Goal: Information Seeking & Learning: Learn about a topic

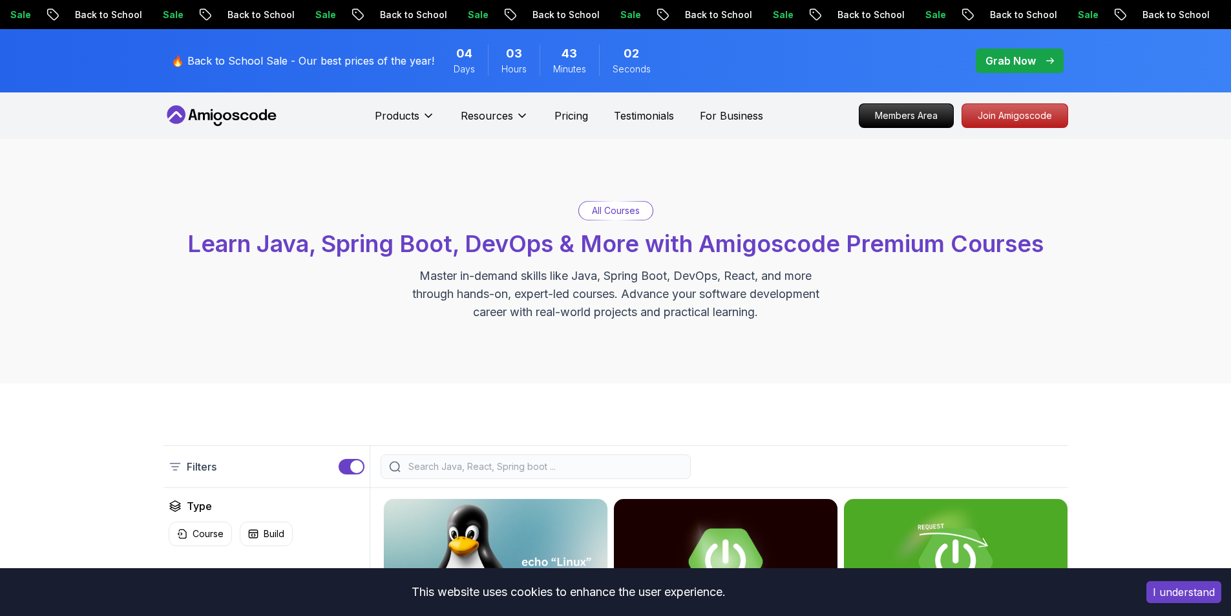
click at [260, 127] on nav "Products Resources Pricing Testimonials For Business Members Area Join Amigosco…" at bounding box center [615, 115] width 904 height 47
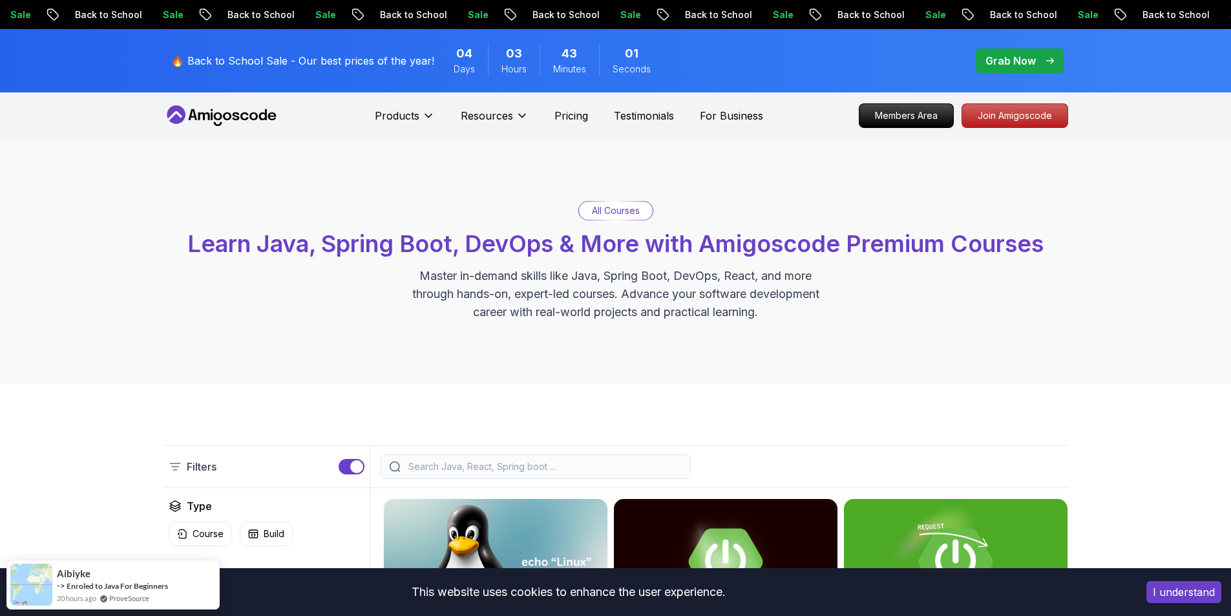
click at [261, 116] on icon at bounding box center [221, 115] width 116 height 21
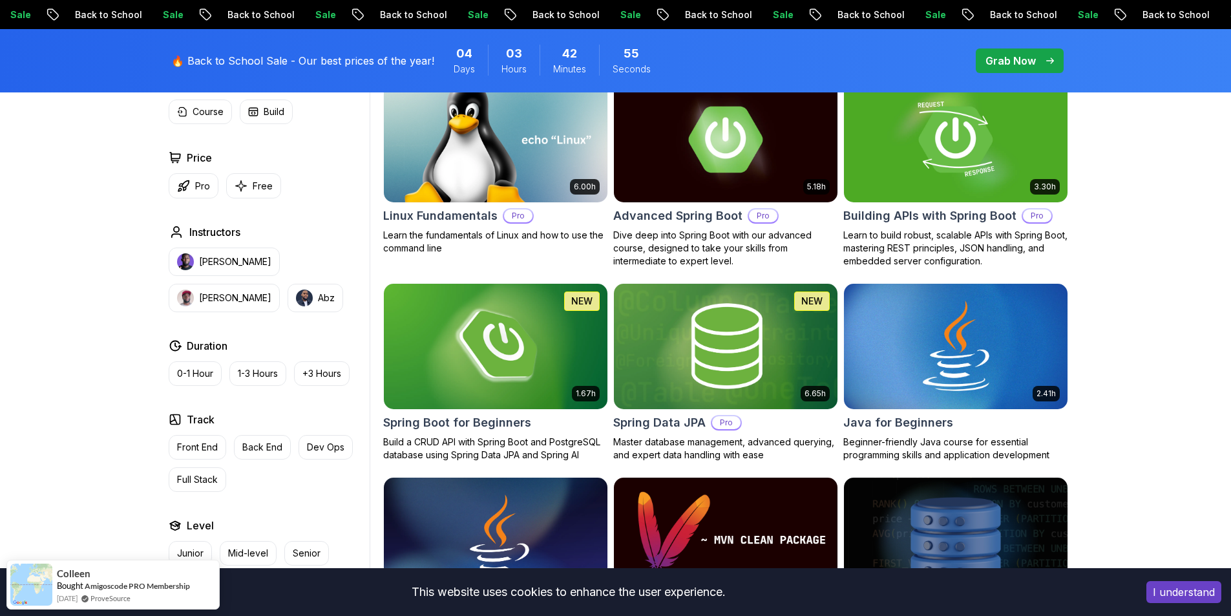
scroll to position [452, 0]
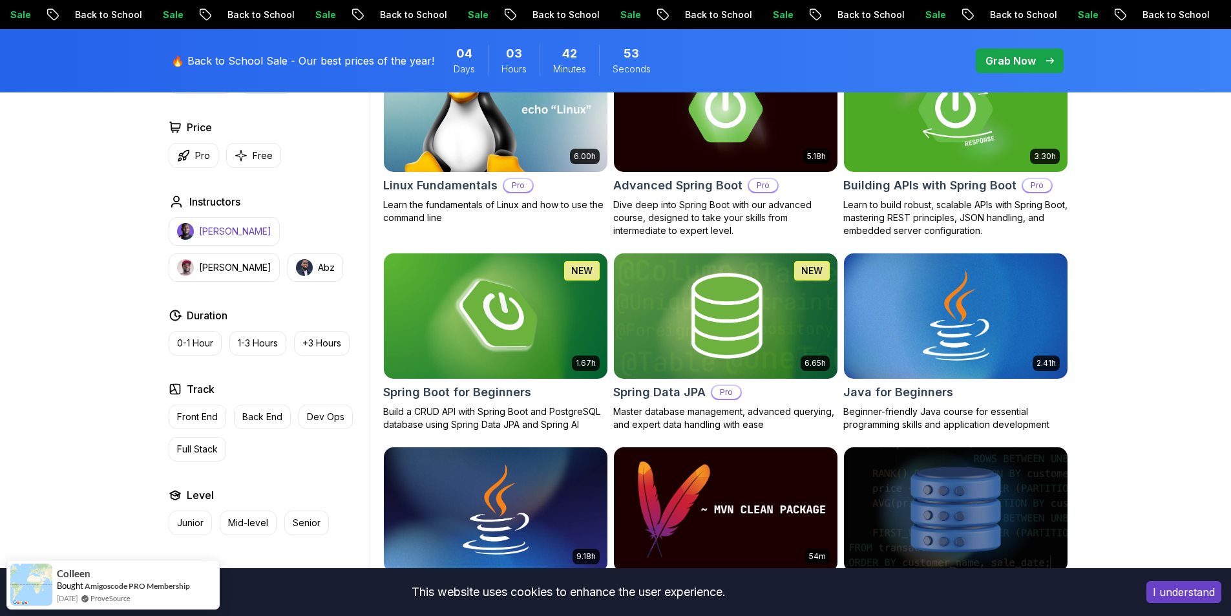
click at [236, 234] on p "[PERSON_NAME]" at bounding box center [235, 231] width 72 height 13
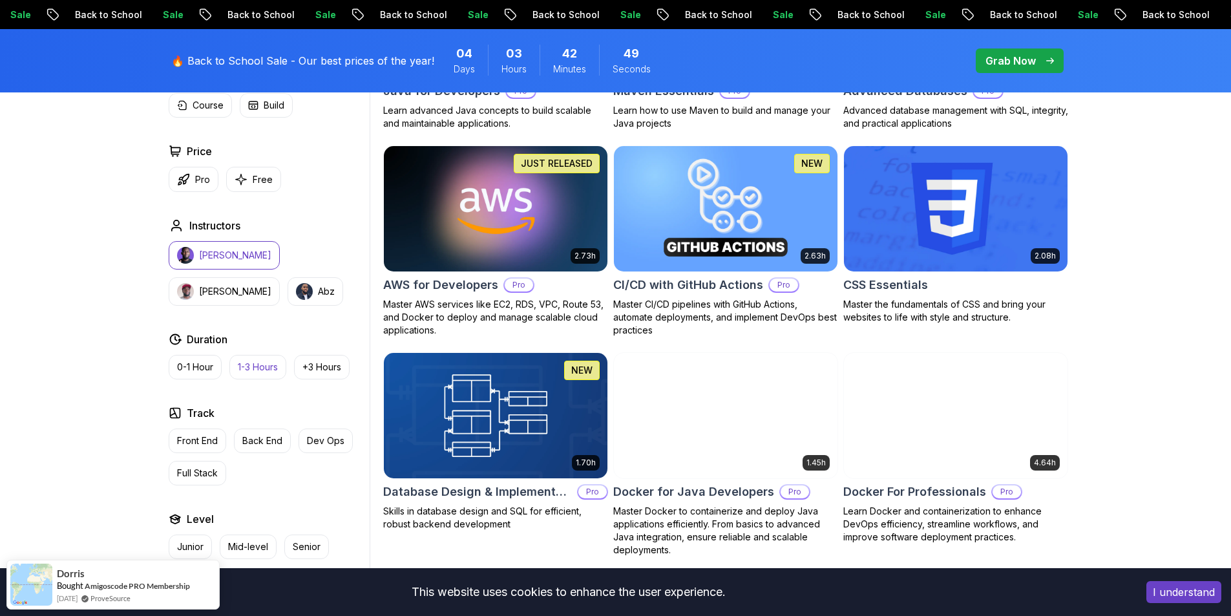
scroll to position [969, 0]
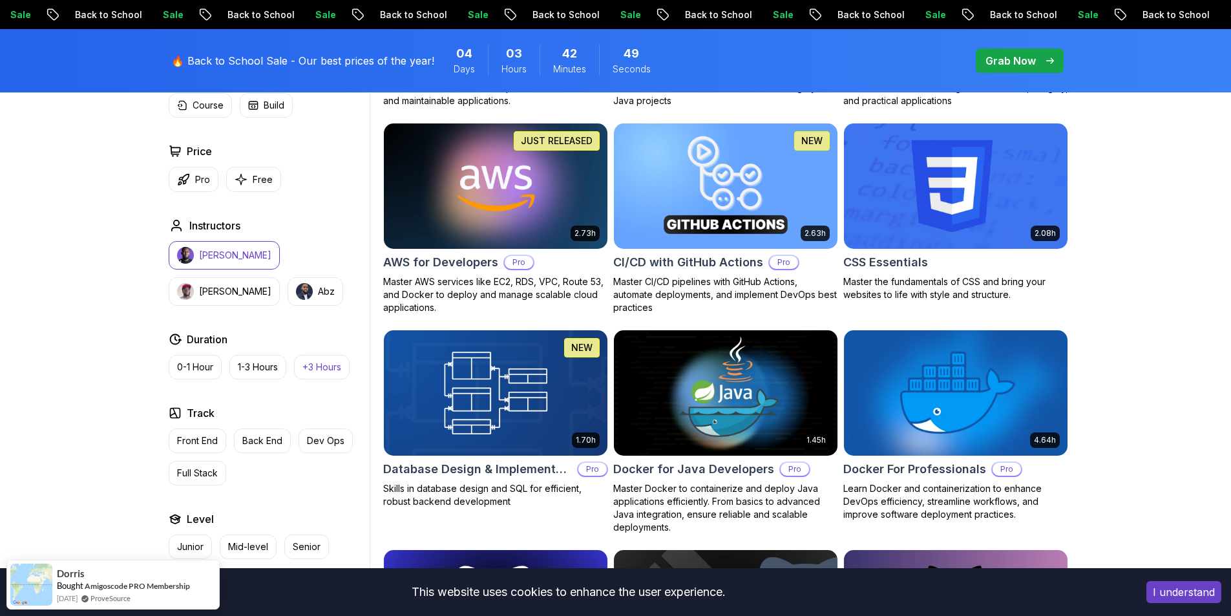
click at [335, 366] on p "+3 Hours" at bounding box center [321, 366] width 39 height 13
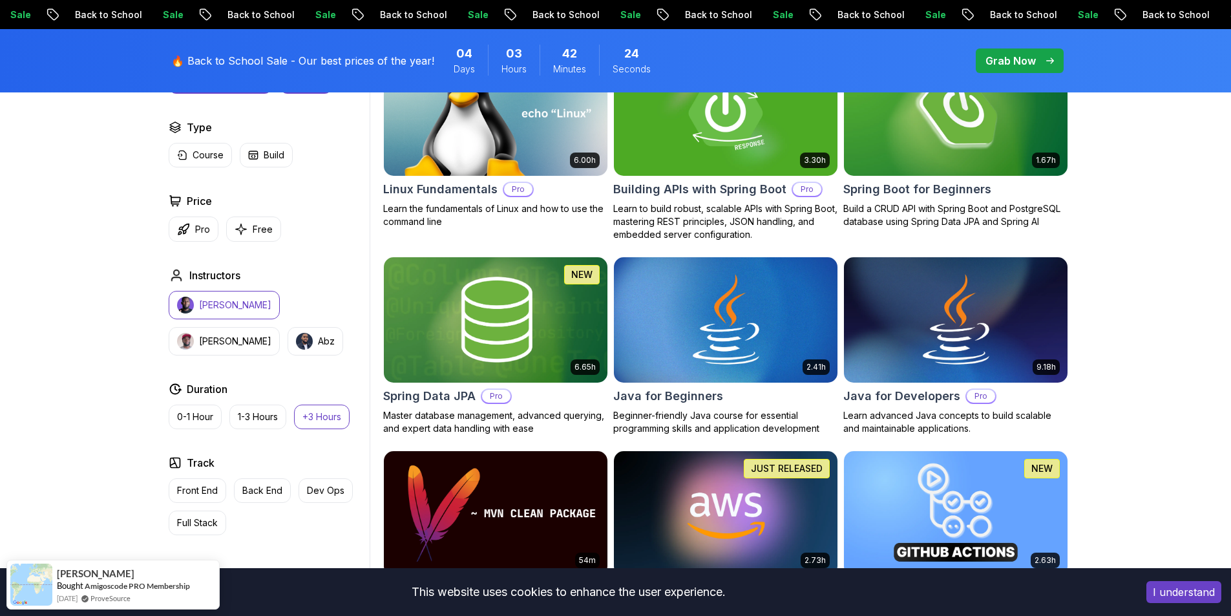
scroll to position [194, 0]
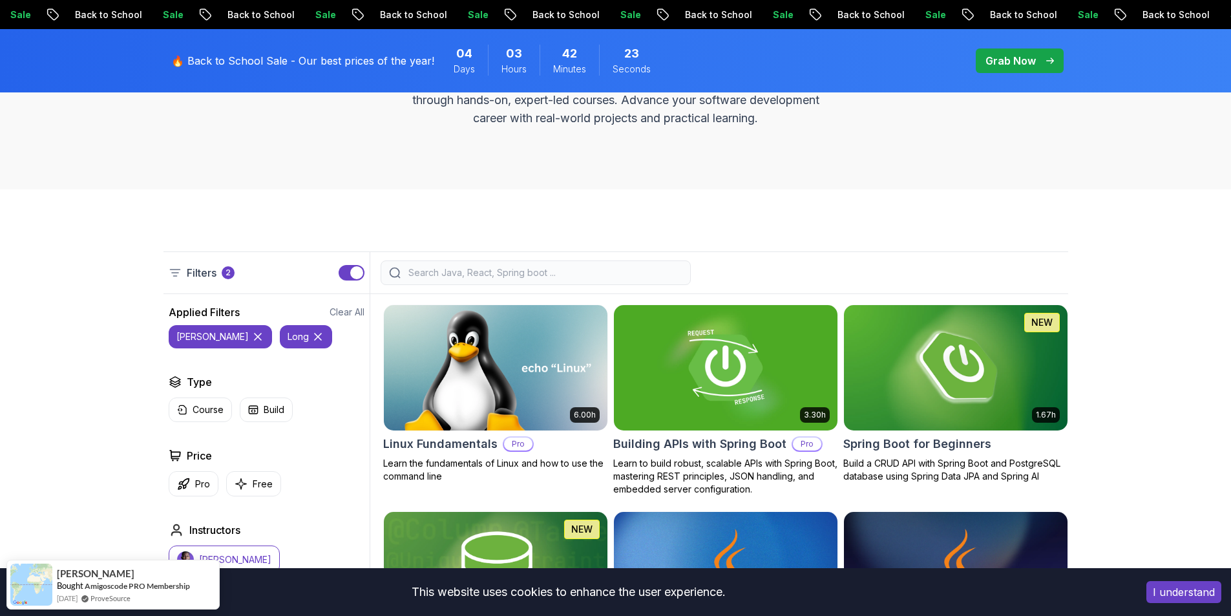
click at [221, 560] on p "[PERSON_NAME]" at bounding box center [235, 559] width 72 height 13
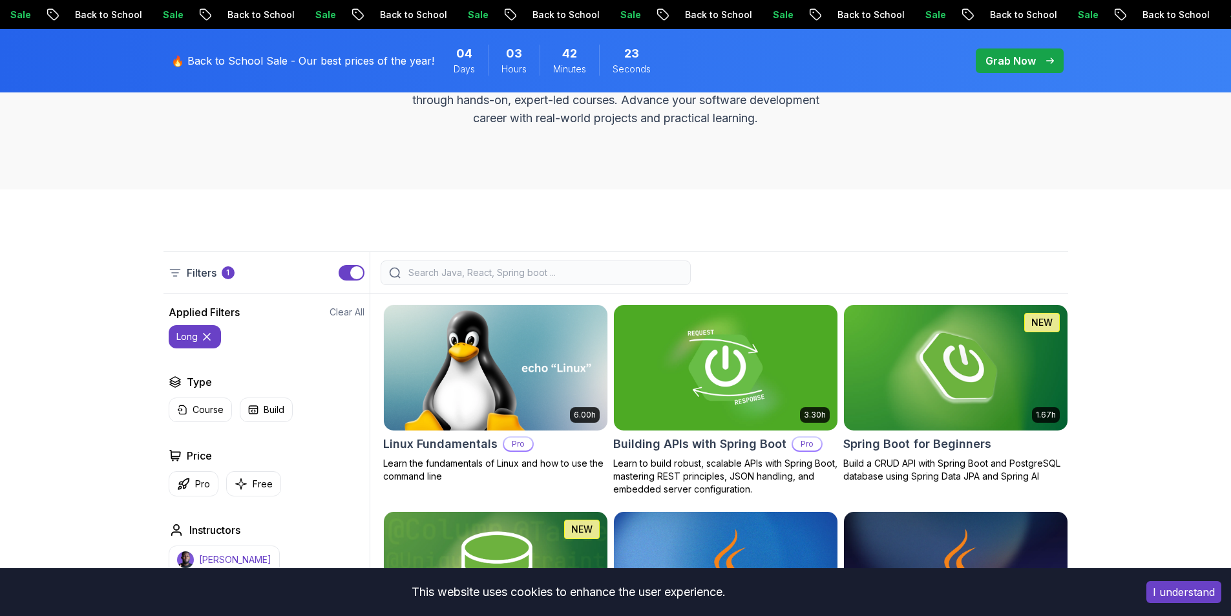
click at [234, 552] on button "[PERSON_NAME]" at bounding box center [224, 559] width 111 height 28
click at [247, 550] on button "[PERSON_NAME]" at bounding box center [224, 559] width 111 height 28
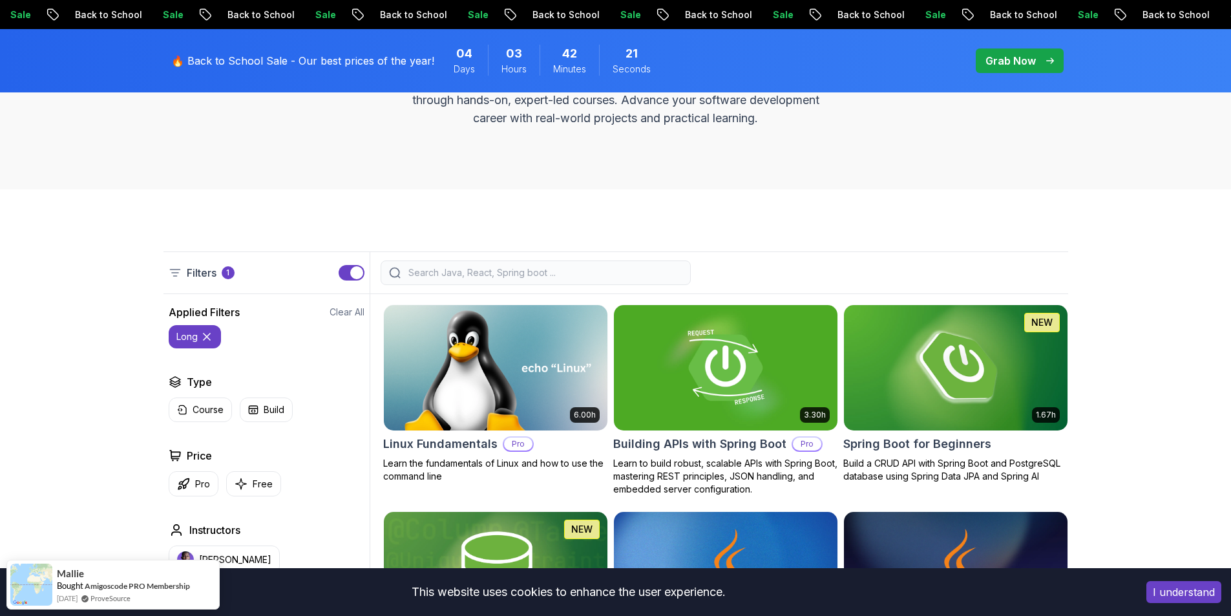
click at [210, 335] on icon at bounding box center [206, 336] width 13 height 13
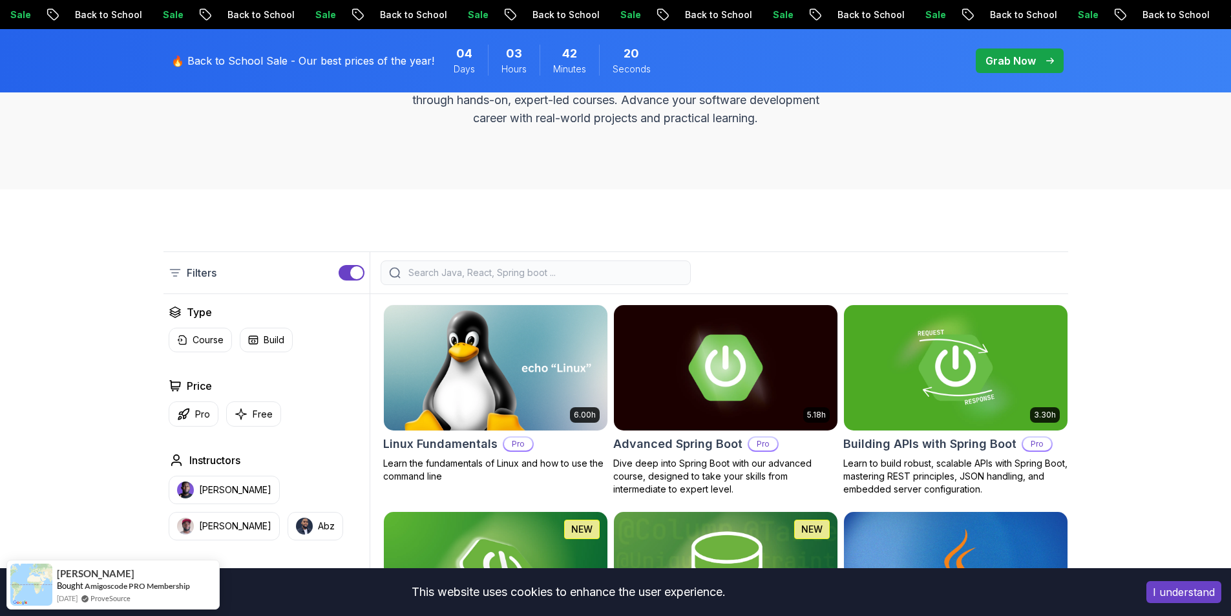
click at [457, 276] on input "search" at bounding box center [544, 272] width 276 height 13
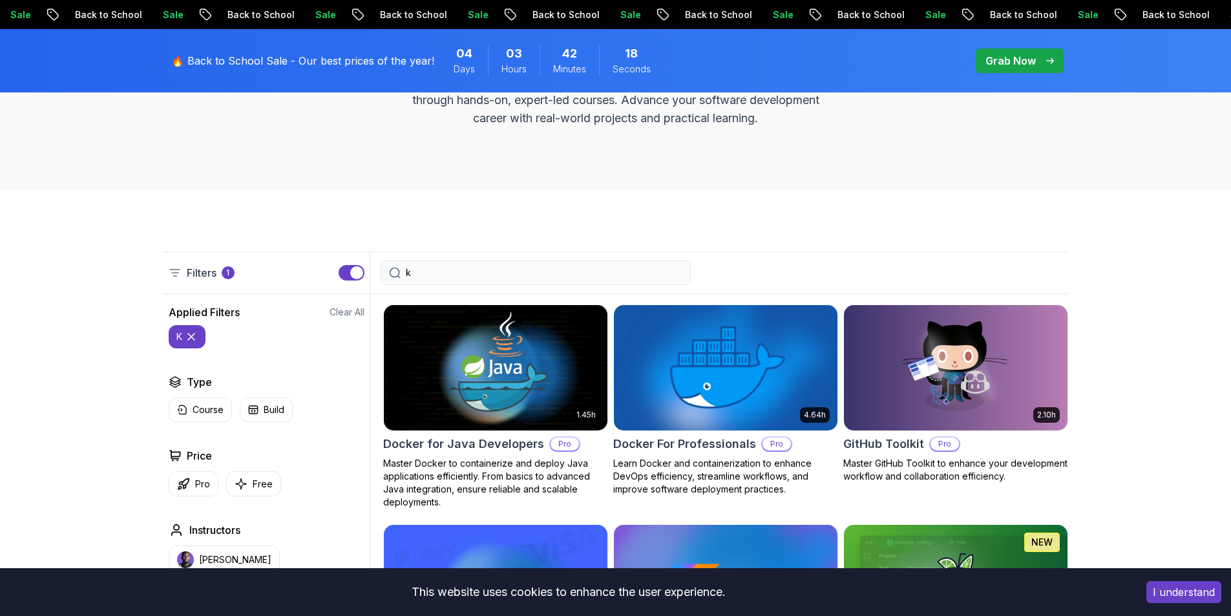
type input "ko"
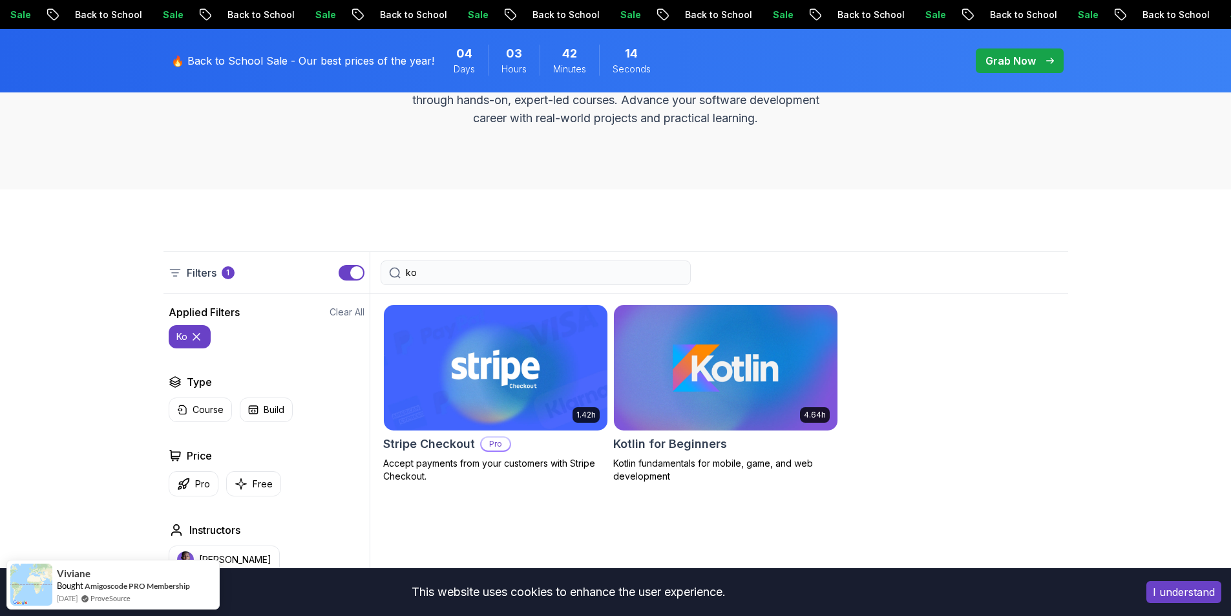
click at [433, 276] on input "ko" at bounding box center [544, 272] width 276 height 13
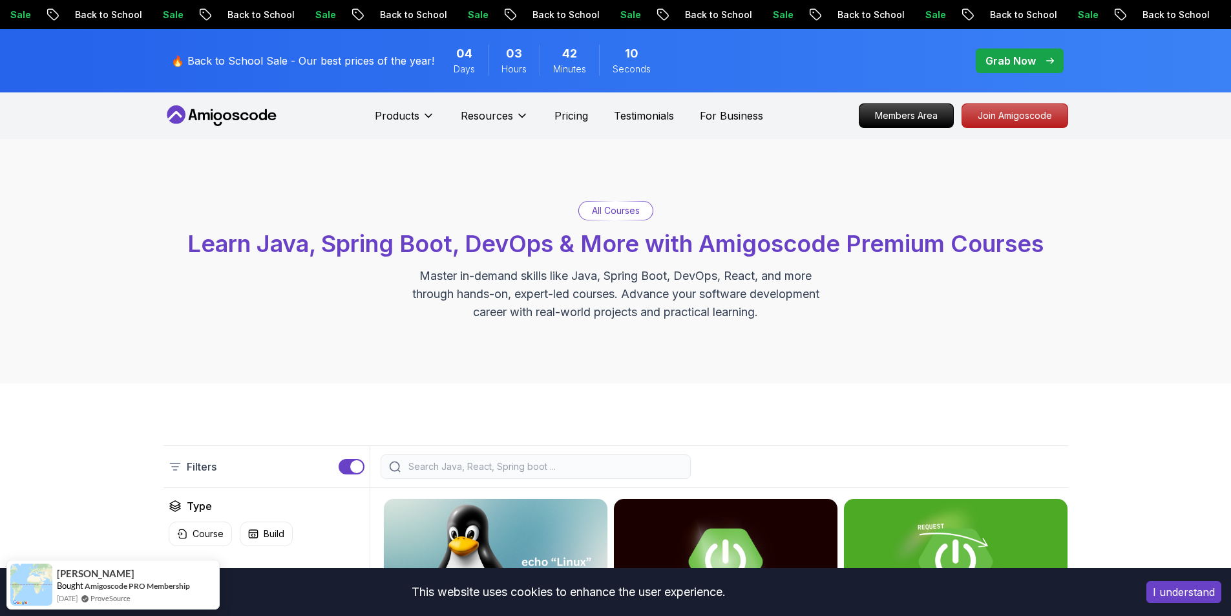
click at [239, 109] on icon at bounding box center [221, 115] width 116 height 21
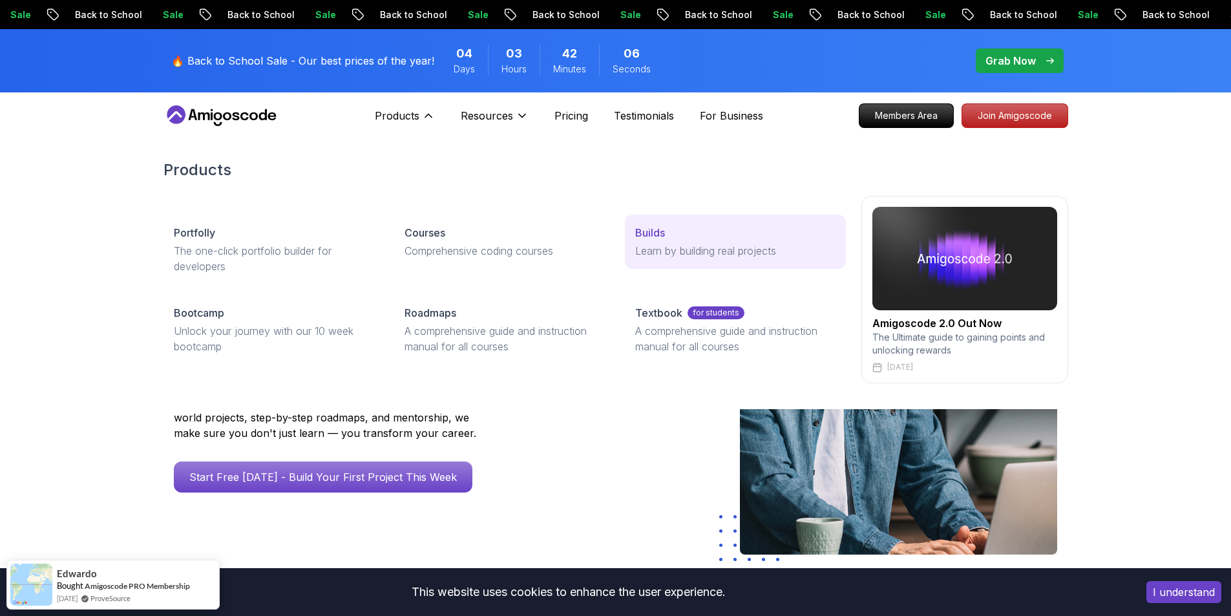
click at [658, 242] on link "Builds Learn by building real projects" at bounding box center [735, 241] width 220 height 54
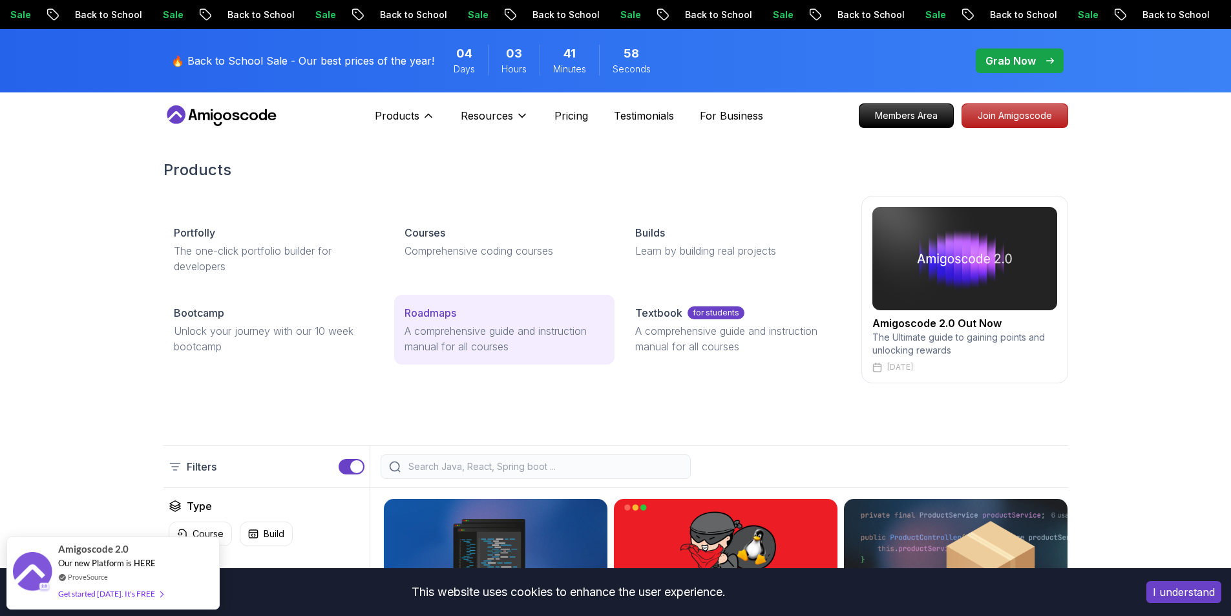
click at [486, 334] on p "A comprehensive guide and instruction manual for all courses" at bounding box center [504, 338] width 200 height 31
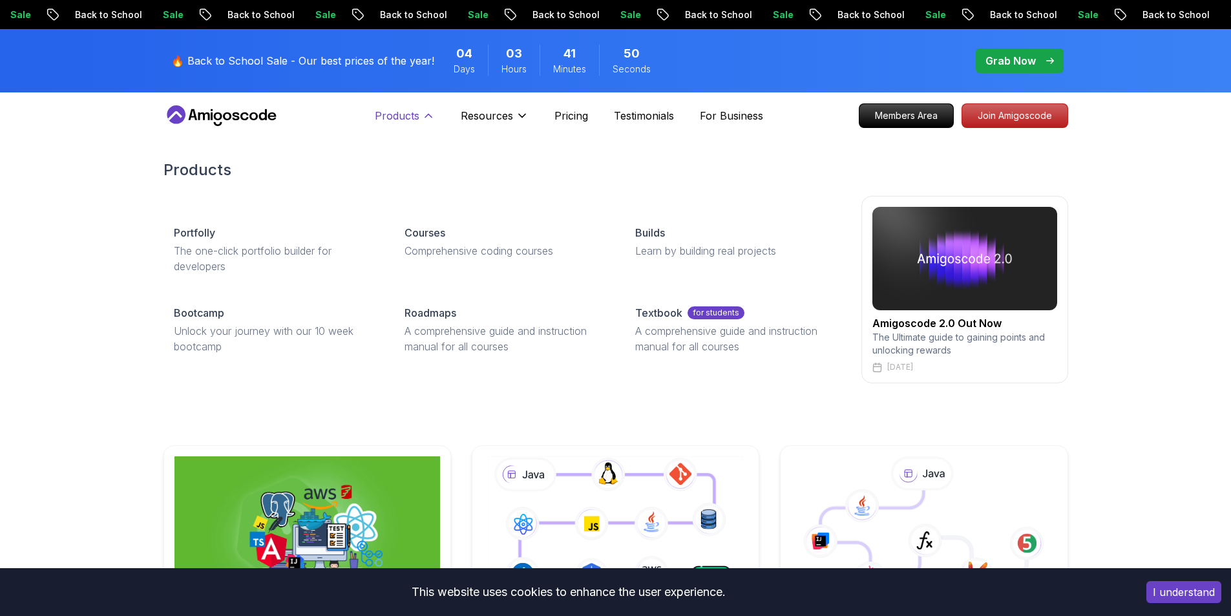
click at [433, 116] on icon at bounding box center [428, 115] width 13 height 13
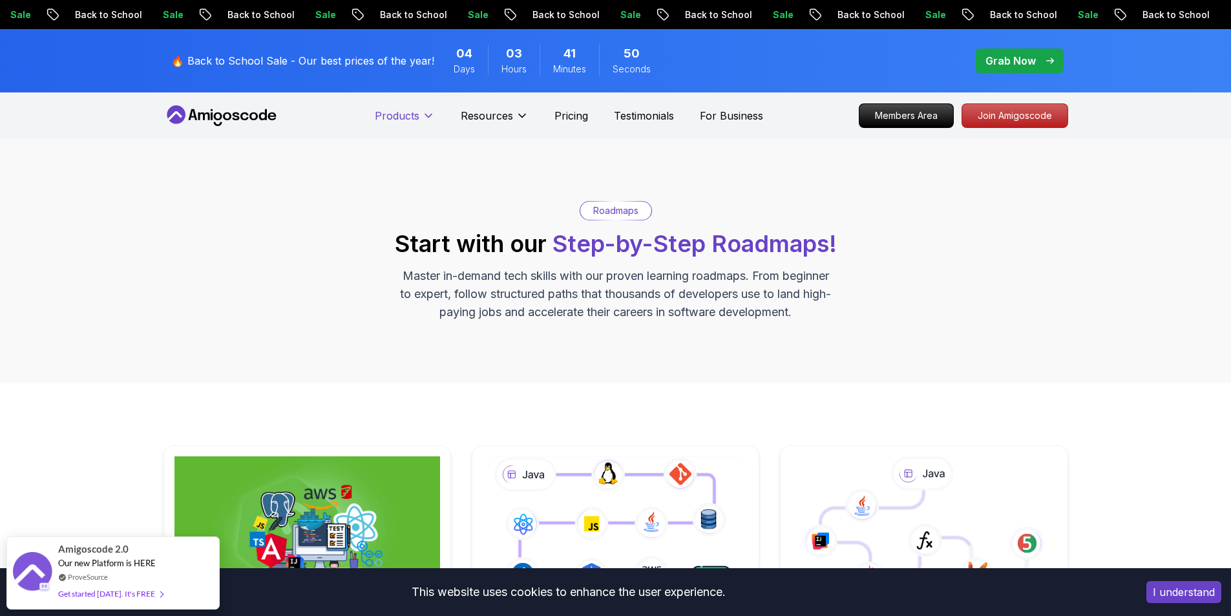
click at [433, 116] on icon at bounding box center [428, 115] width 13 height 13
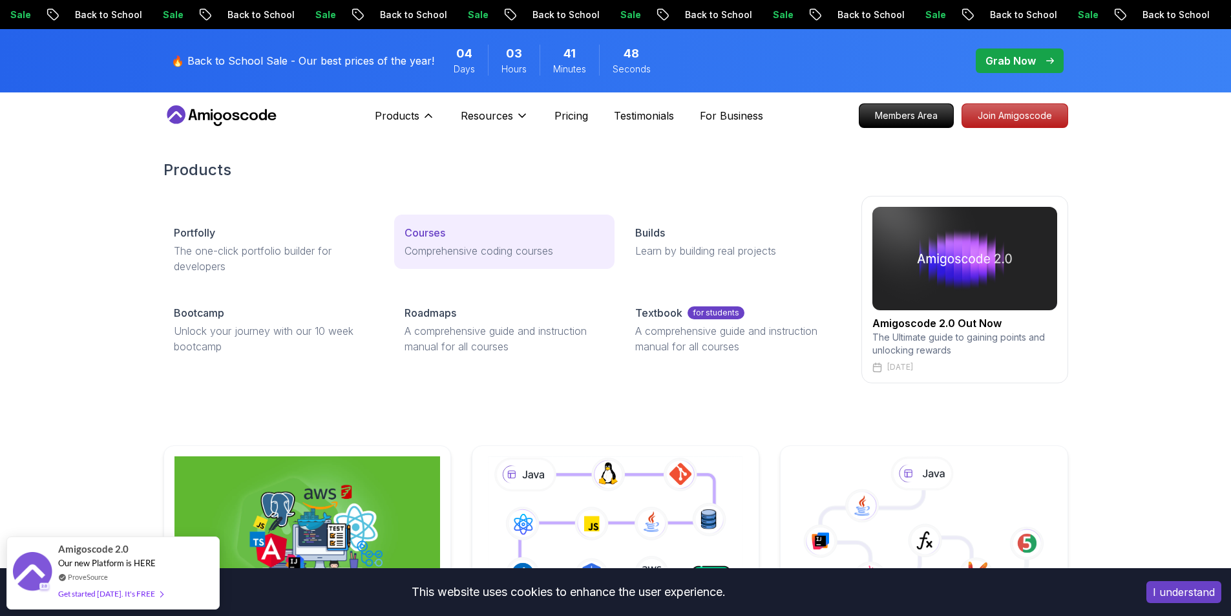
click at [459, 240] on link "Courses Comprehensive coding courses" at bounding box center [504, 241] width 220 height 54
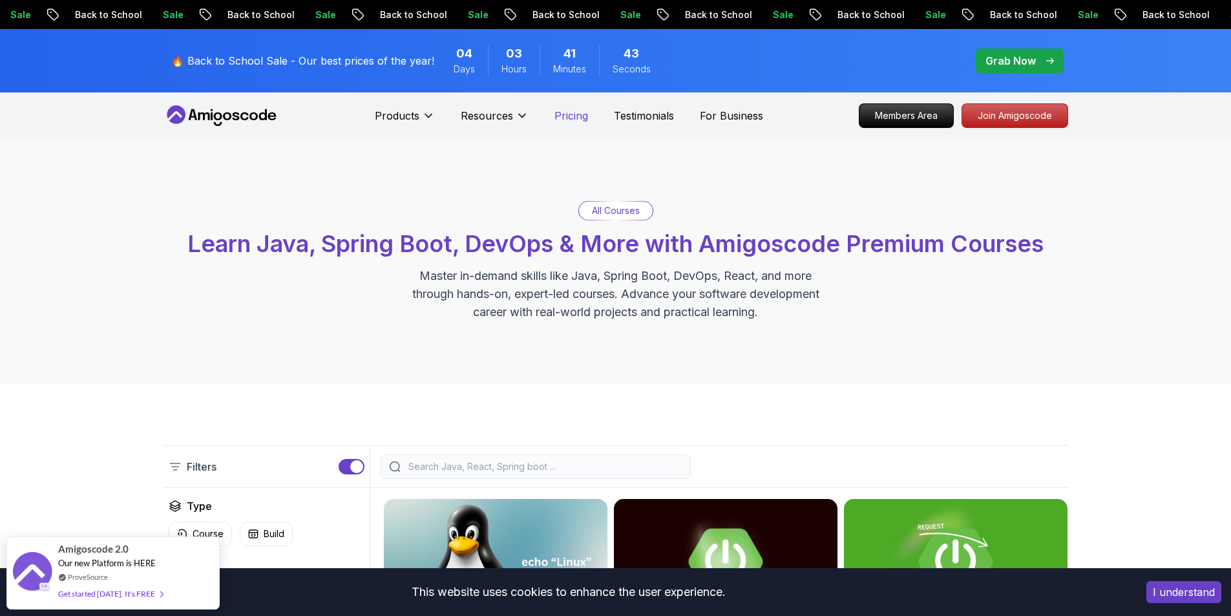
click at [582, 109] on p "Pricing" at bounding box center [571, 116] width 34 height 16
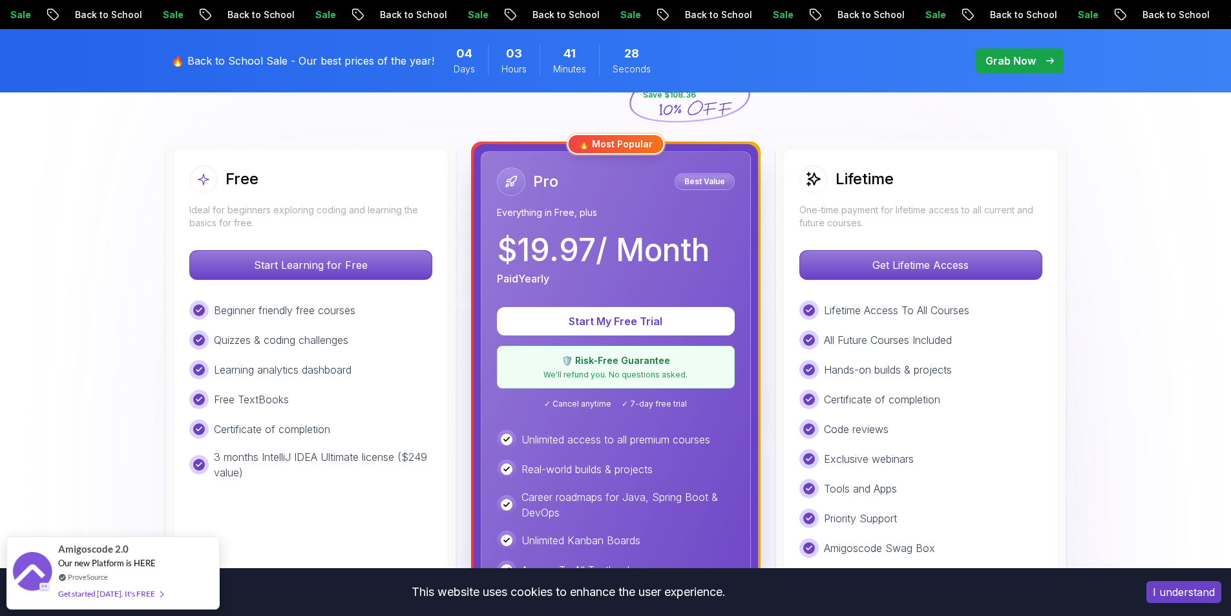
scroll to position [258, 0]
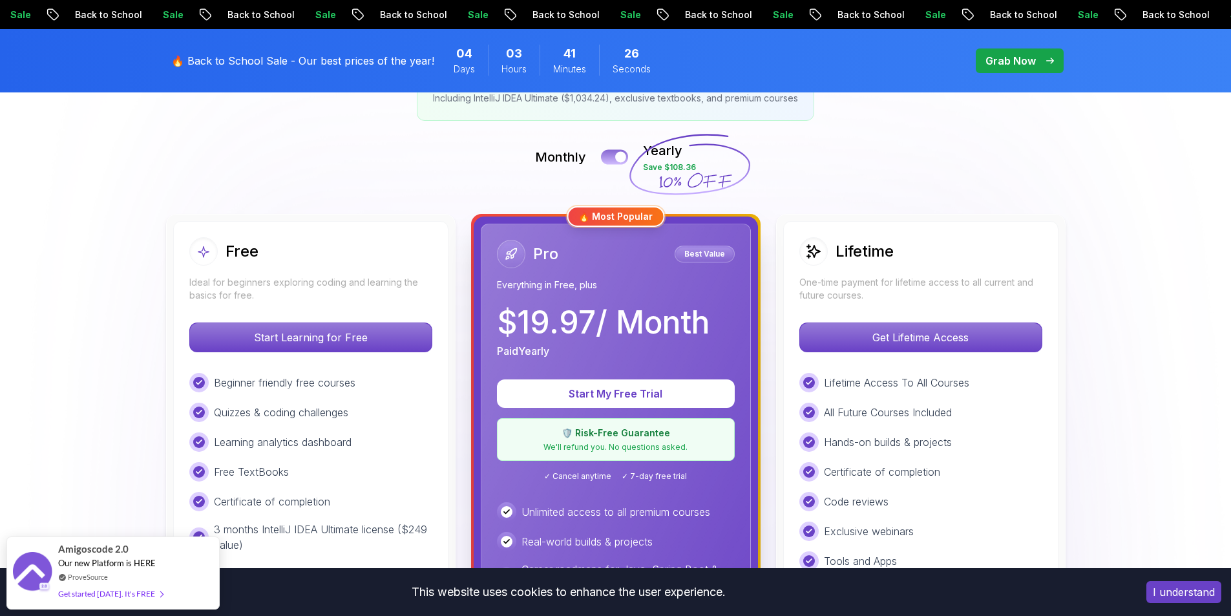
click at [616, 156] on div at bounding box center [620, 157] width 11 height 11
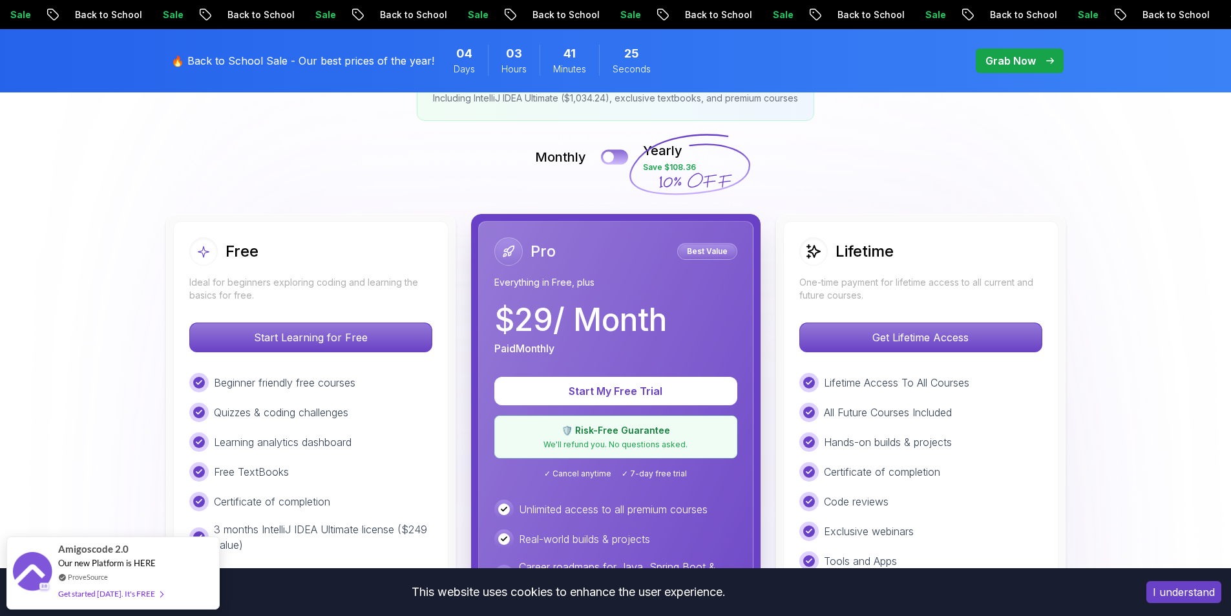
click at [616, 156] on button at bounding box center [614, 156] width 27 height 15
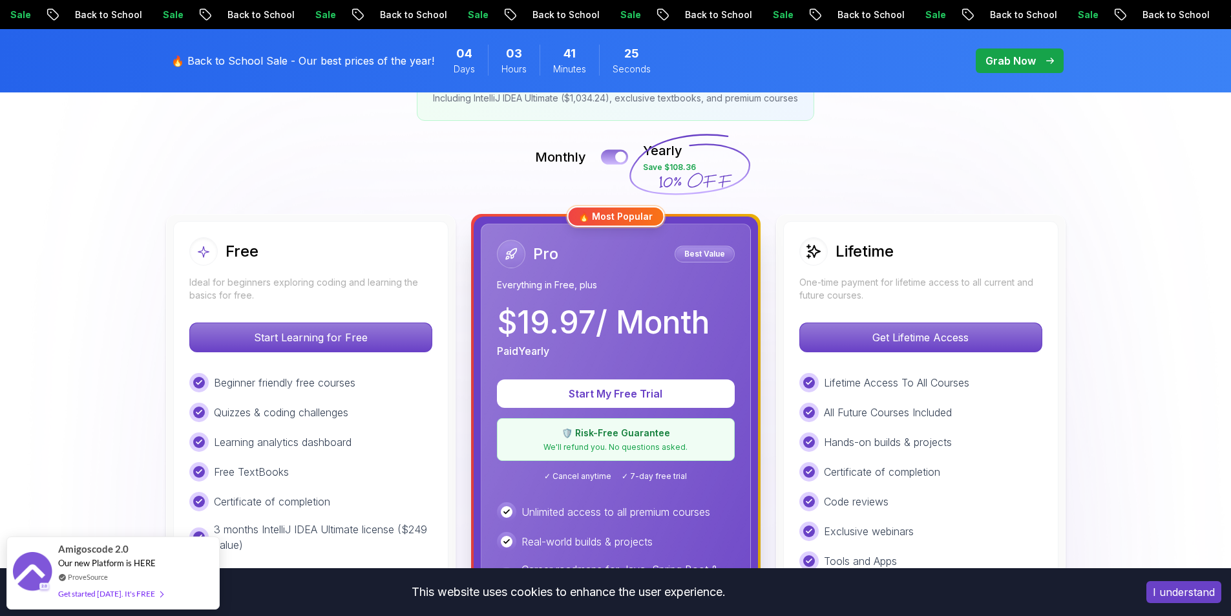
click at [616, 156] on div at bounding box center [620, 157] width 11 height 11
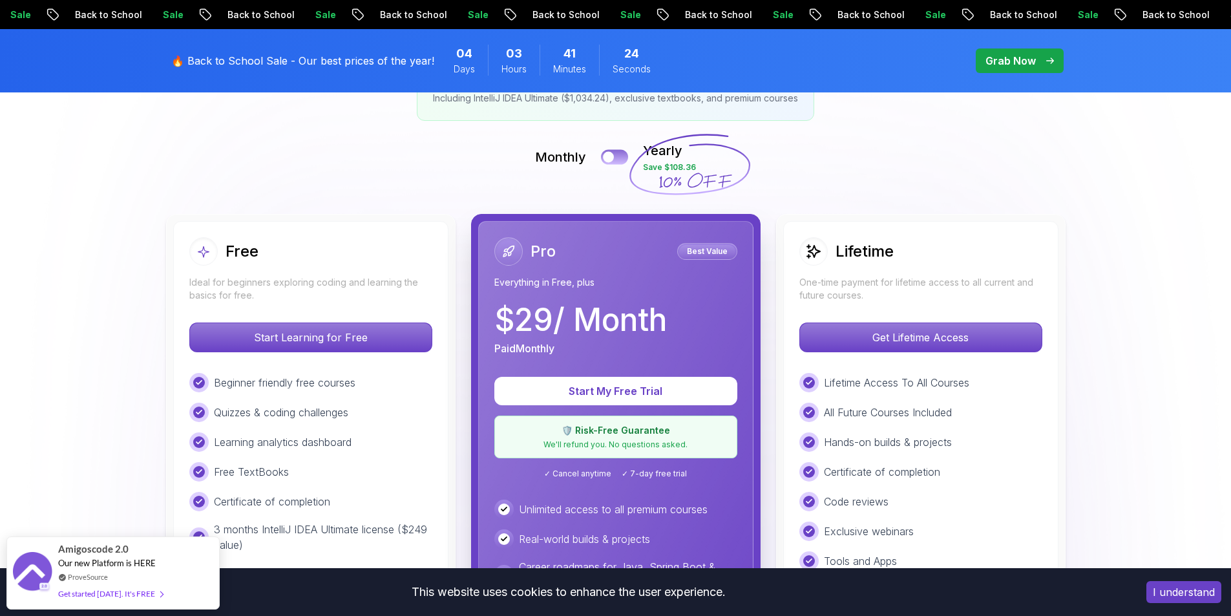
click at [616, 156] on button at bounding box center [614, 156] width 27 height 15
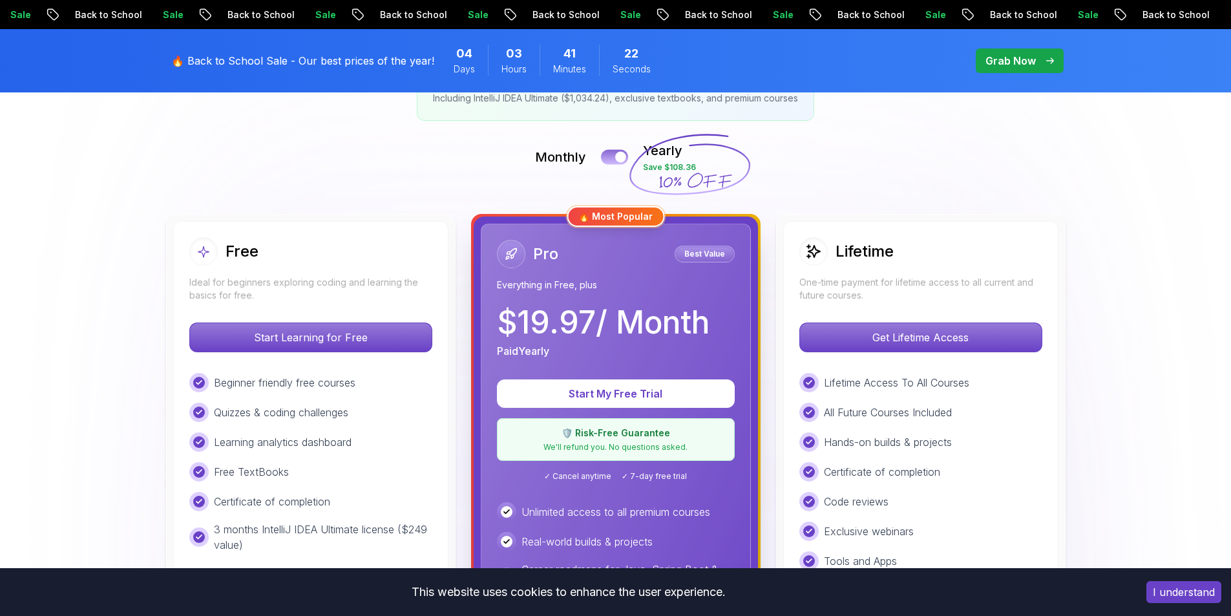
click at [616, 156] on div at bounding box center [620, 157] width 11 height 11
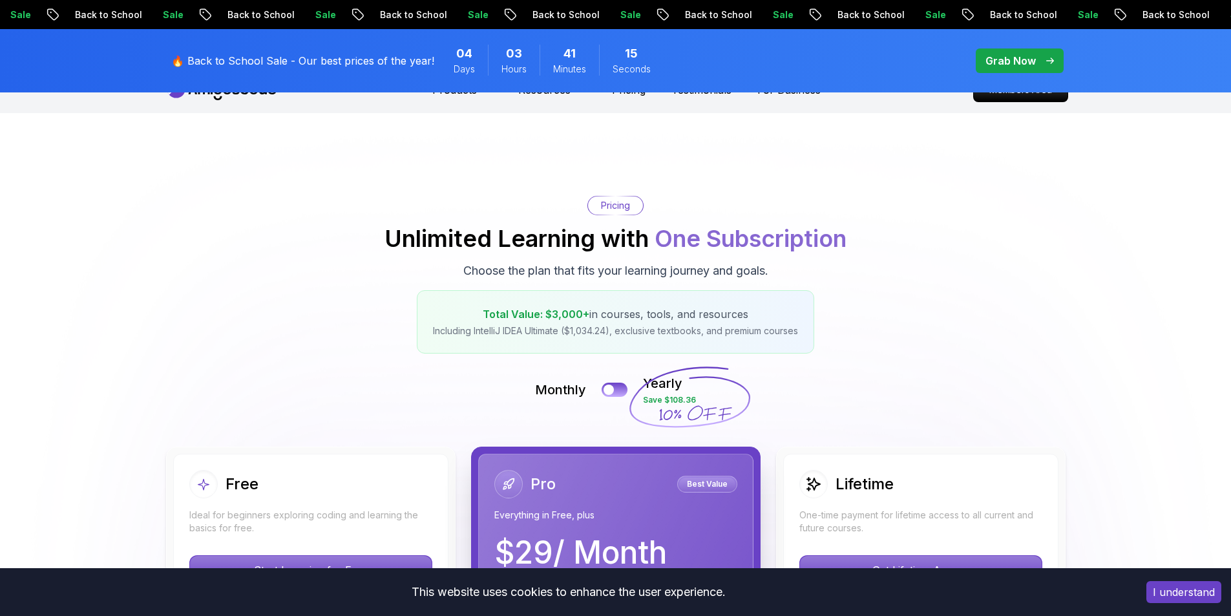
scroll to position [0, 0]
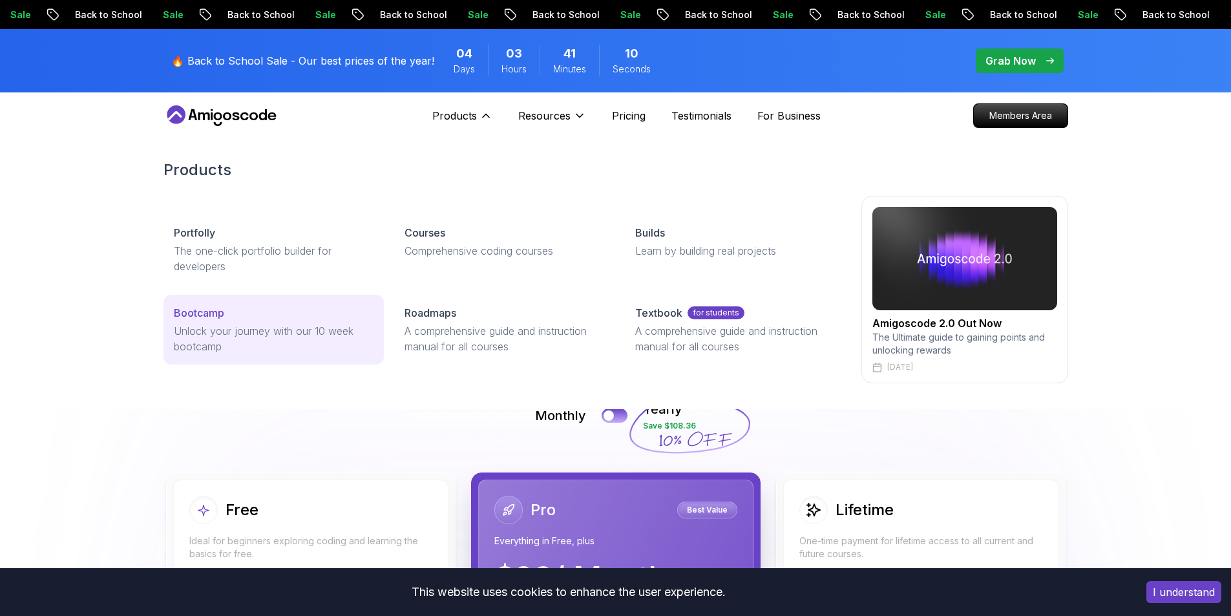
click at [256, 331] on p "Unlock your journey with our 10 week bootcamp" at bounding box center [274, 338] width 200 height 31
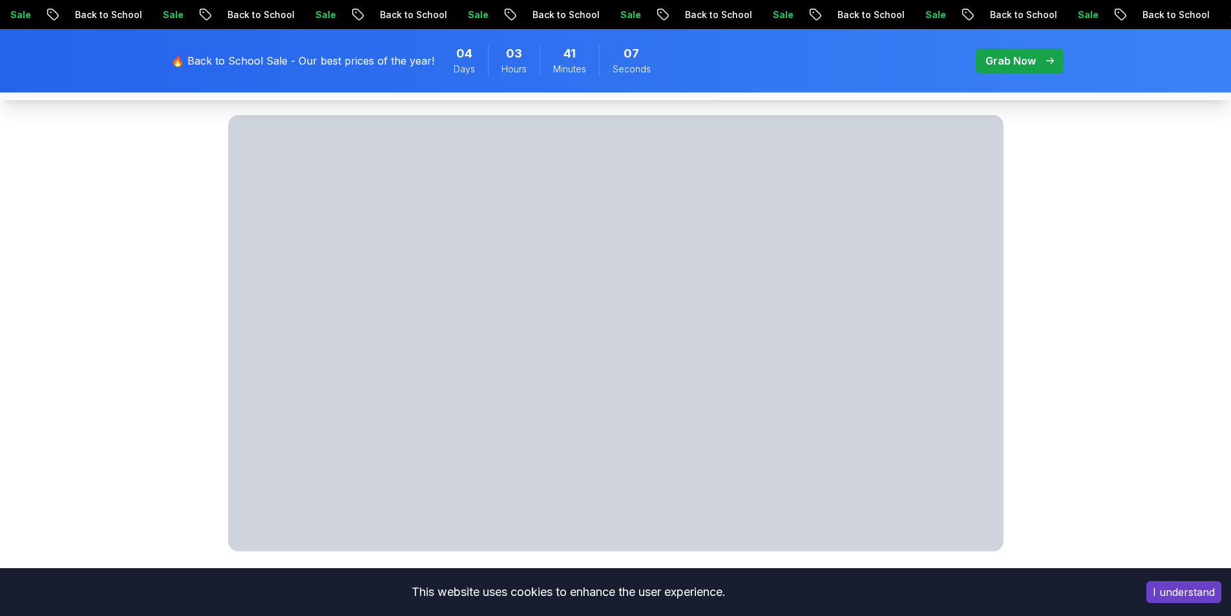
scroll to position [969, 0]
